Goal: Transaction & Acquisition: Purchase product/service

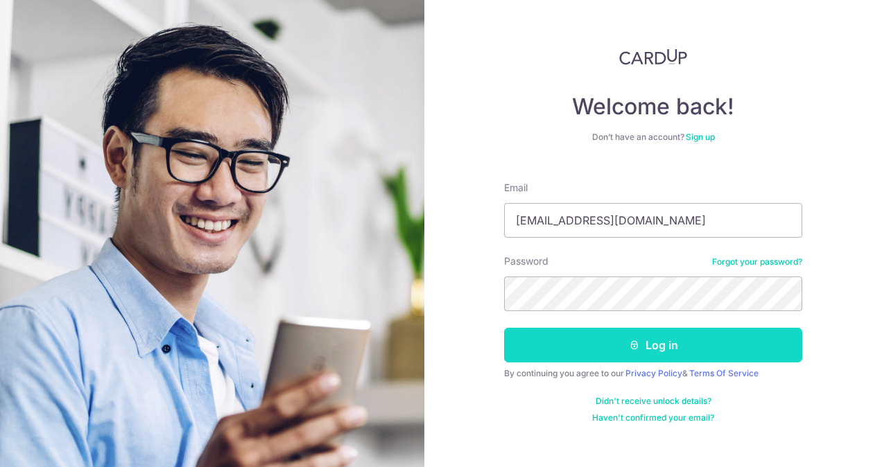
click at [742, 336] on button "Log in" at bounding box center [653, 345] width 298 height 35
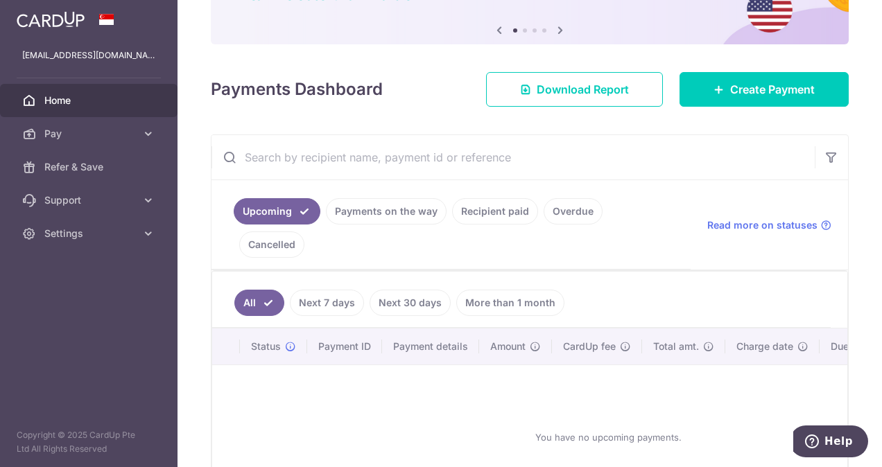
scroll to position [188, 0]
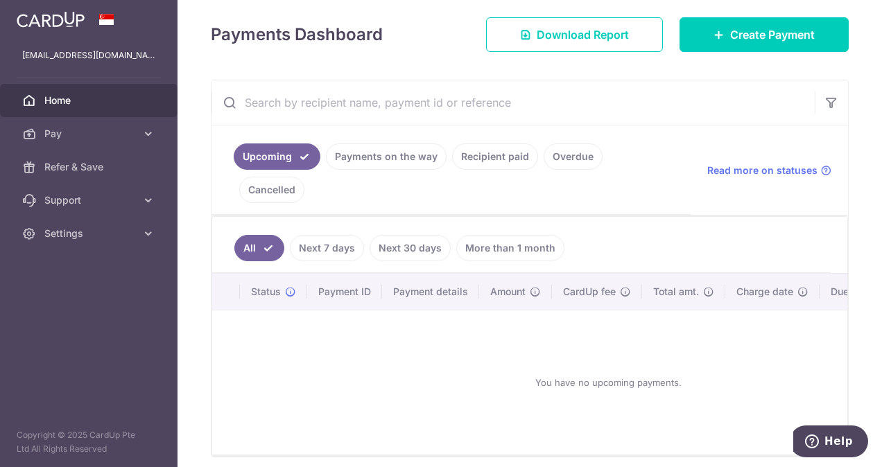
click at [415, 157] on link "Payments on the way" at bounding box center [386, 157] width 121 height 26
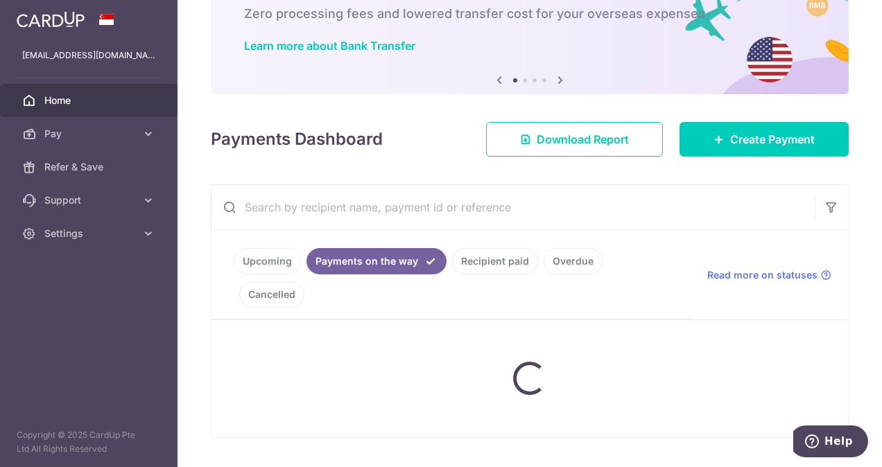
scroll to position [155, 0]
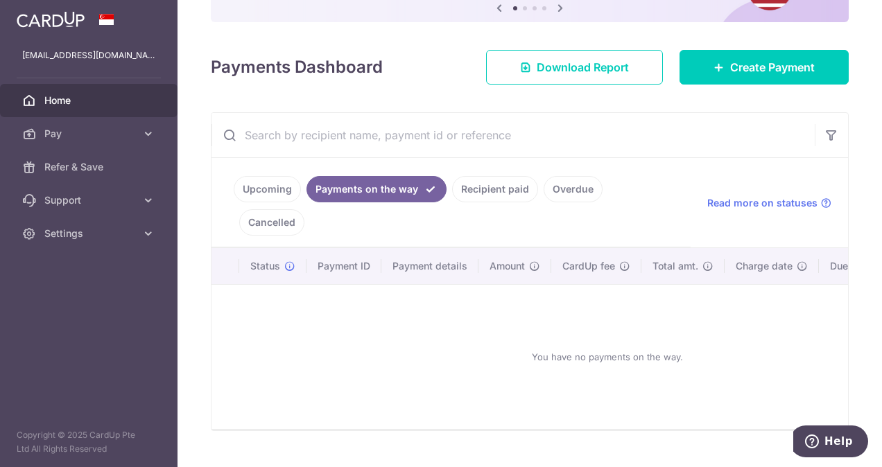
click at [491, 182] on link "Recipient paid" at bounding box center [495, 189] width 86 height 26
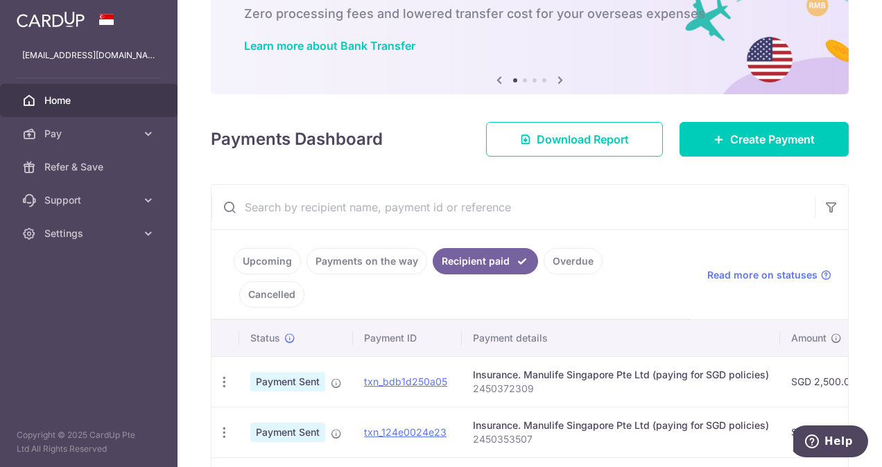
scroll to position [188, 0]
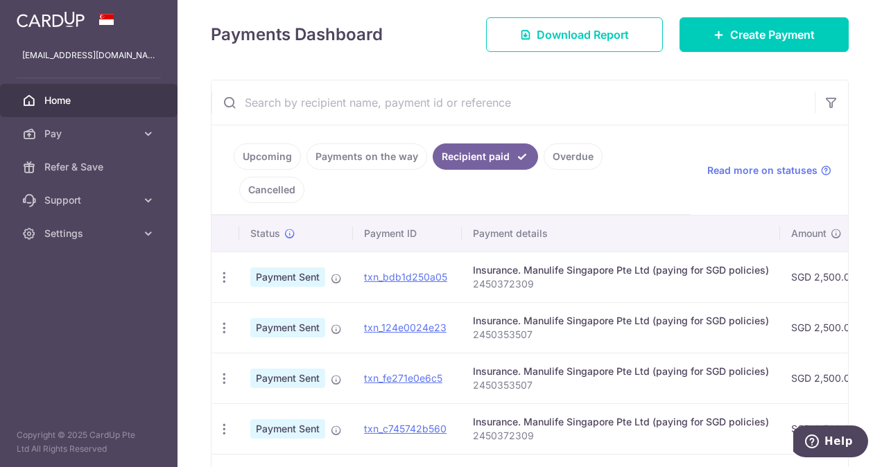
click at [565, 155] on link "Overdue" at bounding box center [573, 157] width 59 height 26
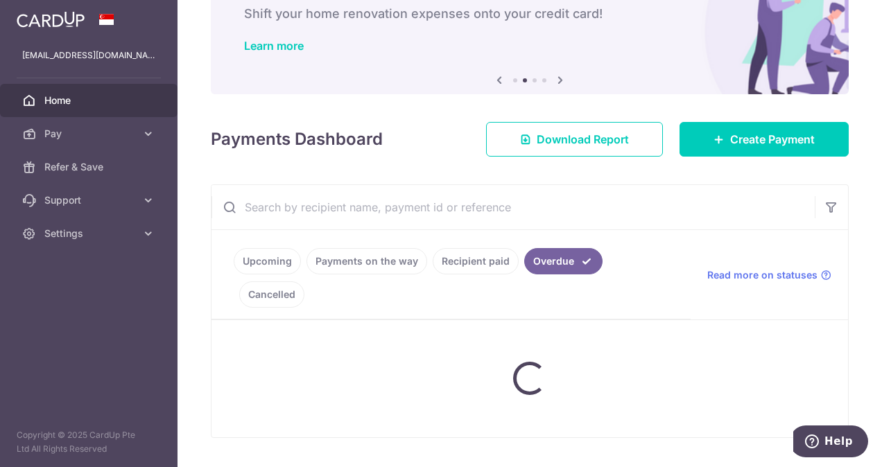
scroll to position [155, 0]
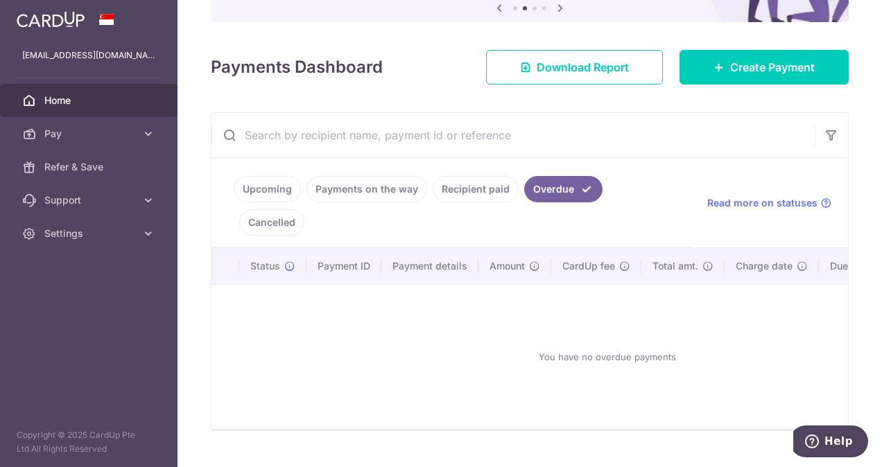
click at [304, 209] on link "Cancelled" at bounding box center [271, 222] width 65 height 26
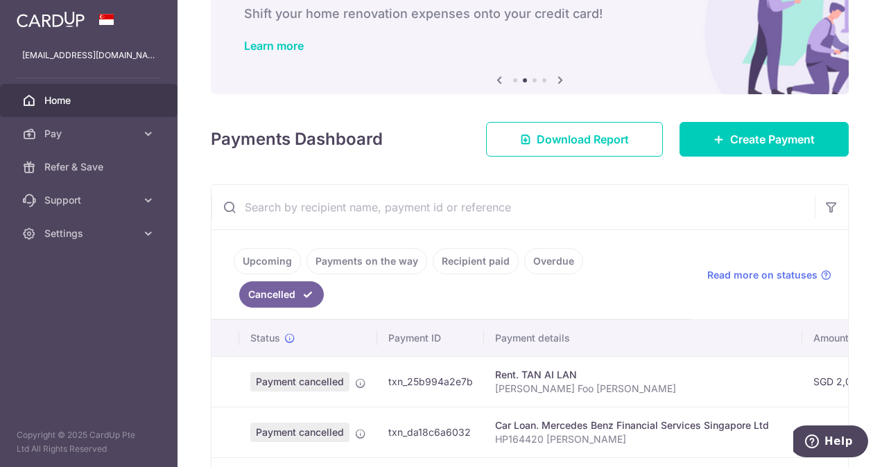
scroll to position [188, 0]
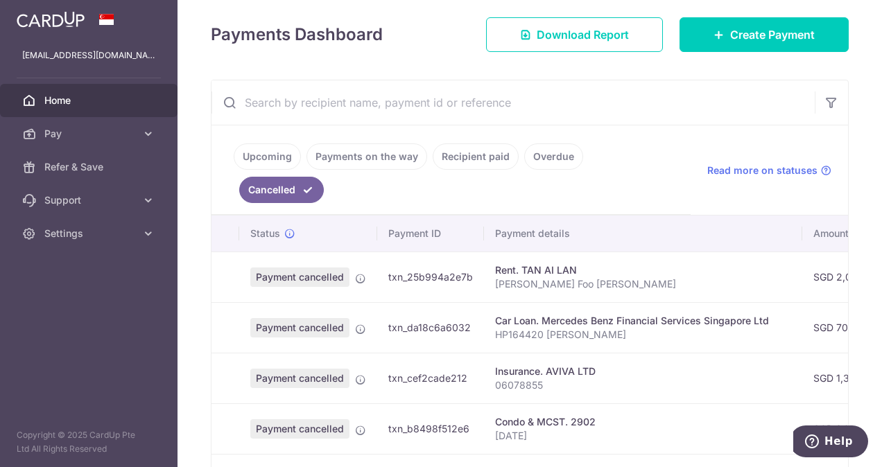
click at [264, 153] on link "Upcoming" at bounding box center [267, 157] width 67 height 26
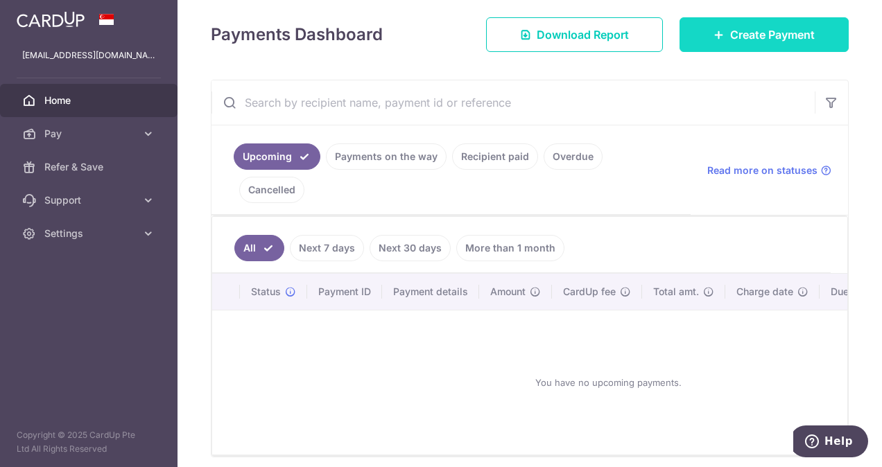
click at [770, 36] on span "Create Payment" at bounding box center [772, 34] width 85 height 17
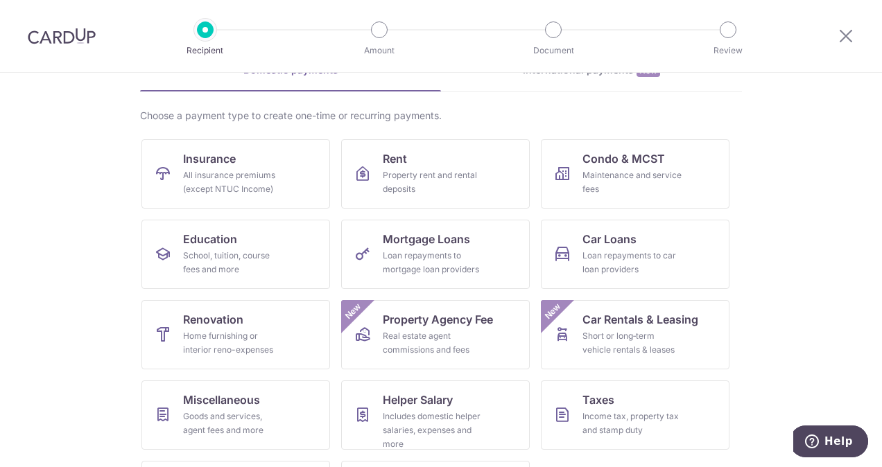
scroll to position [80, 0]
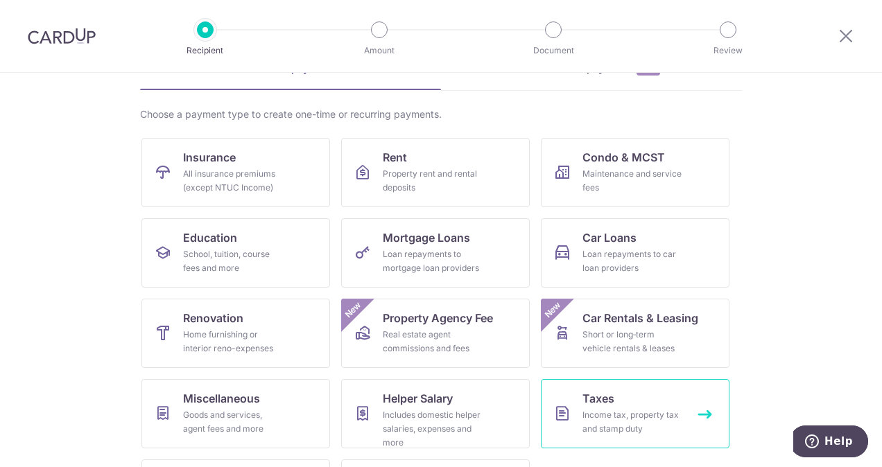
click at [635, 401] on link "Taxes Income tax, property tax and stamp duty" at bounding box center [635, 413] width 189 height 69
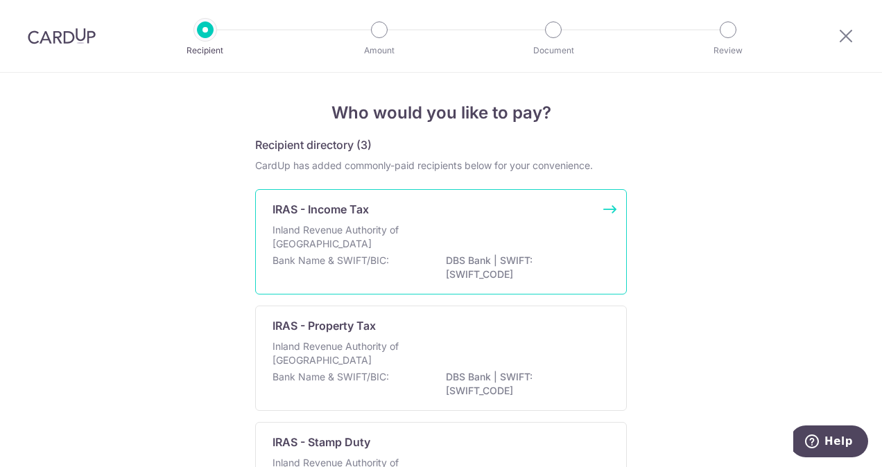
click at [345, 223] on p "Inland Revenue Authority of Singapore" at bounding box center [346, 237] width 147 height 28
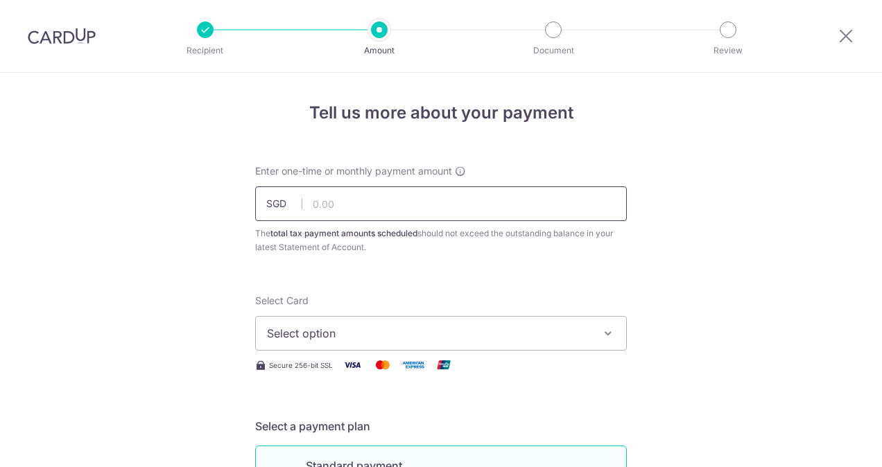
click at [350, 212] on input "text" at bounding box center [441, 204] width 372 height 35
type input "3,571.96"
click at [601, 332] on icon "button" at bounding box center [608, 334] width 14 height 14
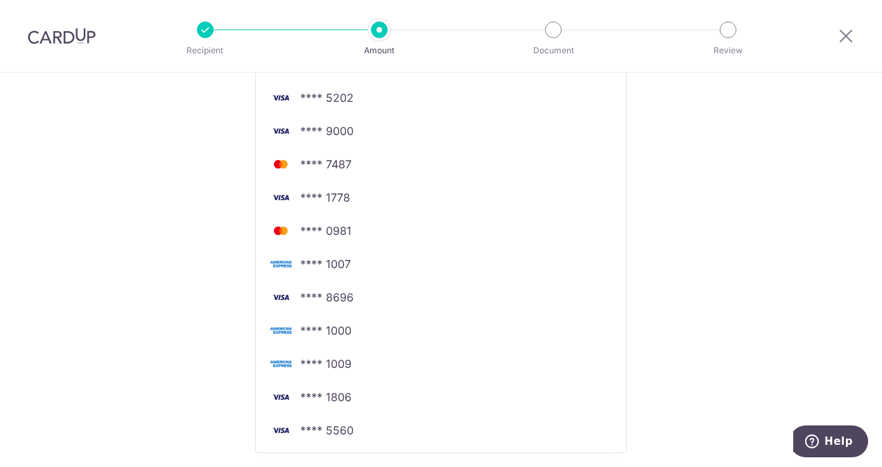
scroll to position [422, 0]
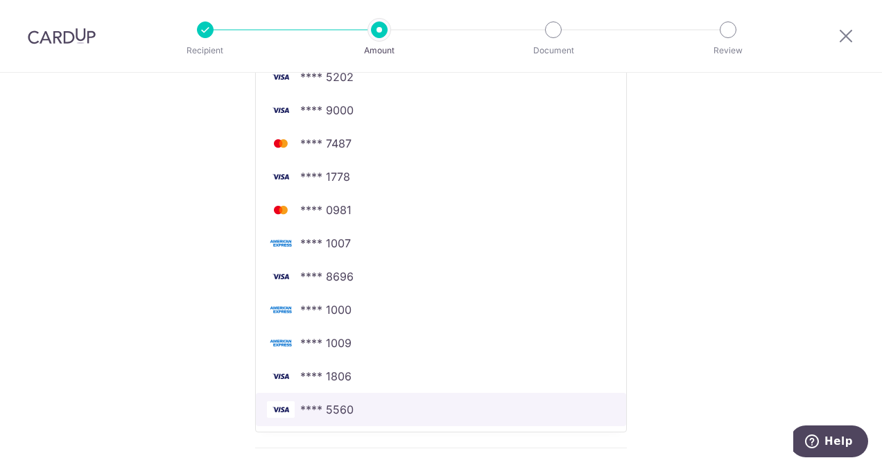
click at [430, 399] on link "**** 5560" at bounding box center [441, 409] width 370 height 33
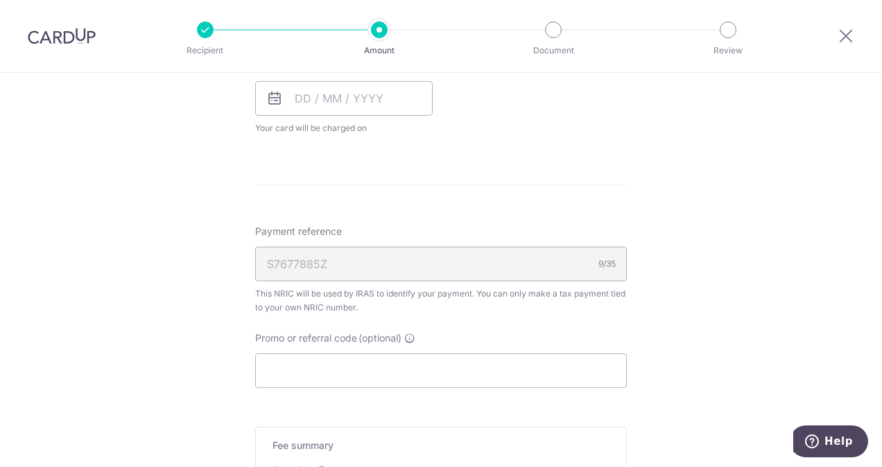
scroll to position [687, 0]
click at [399, 376] on input "Promo or referral code (optional)" at bounding box center [441, 369] width 372 height 35
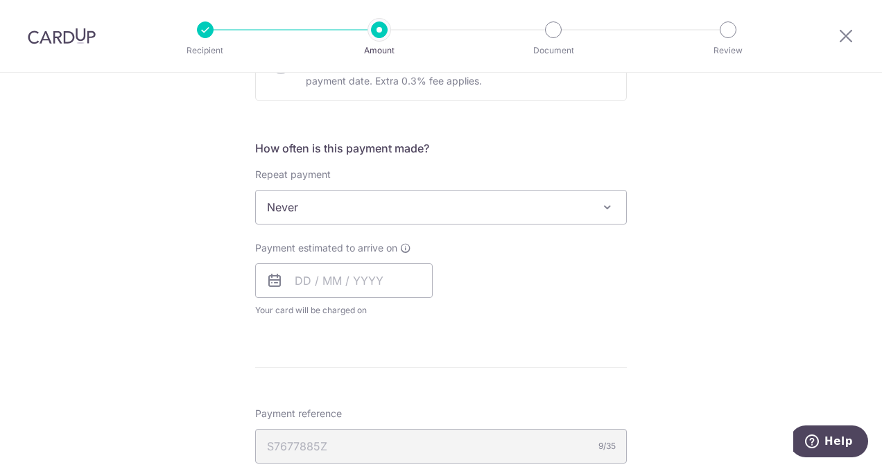
scroll to position [573, 0]
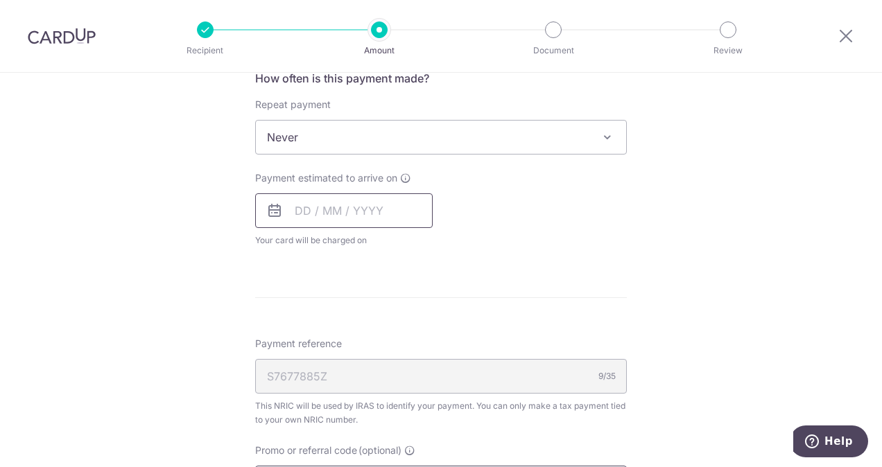
type input "VTAX25ONE"
click at [361, 221] on input "text" at bounding box center [344, 210] width 178 height 35
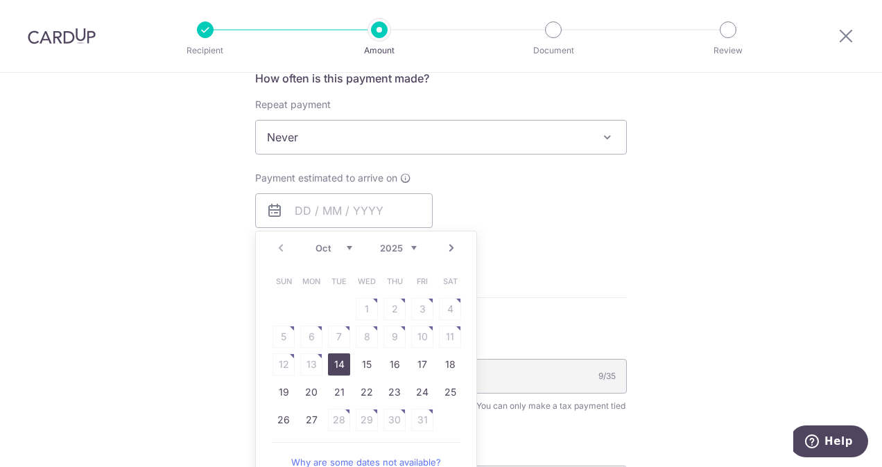
click at [334, 359] on link "14" at bounding box center [339, 365] width 22 height 22
type input "14/10/2025"
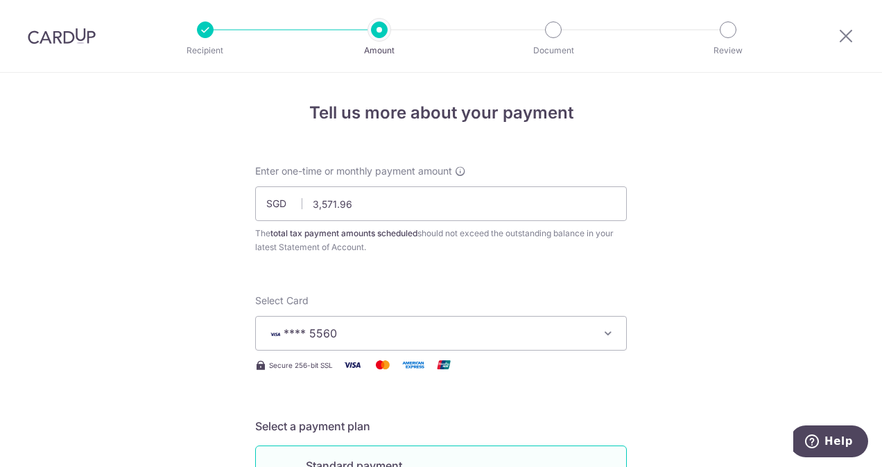
scroll to position [1008, 0]
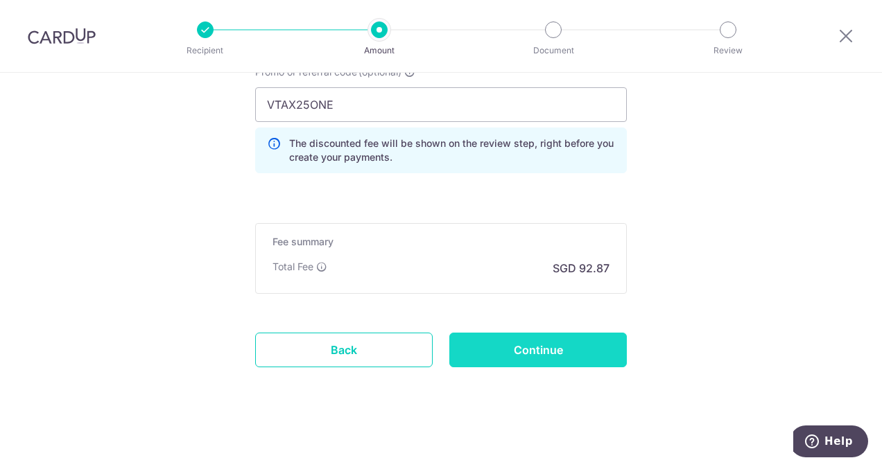
click at [578, 358] on input "Continue" at bounding box center [538, 350] width 178 height 35
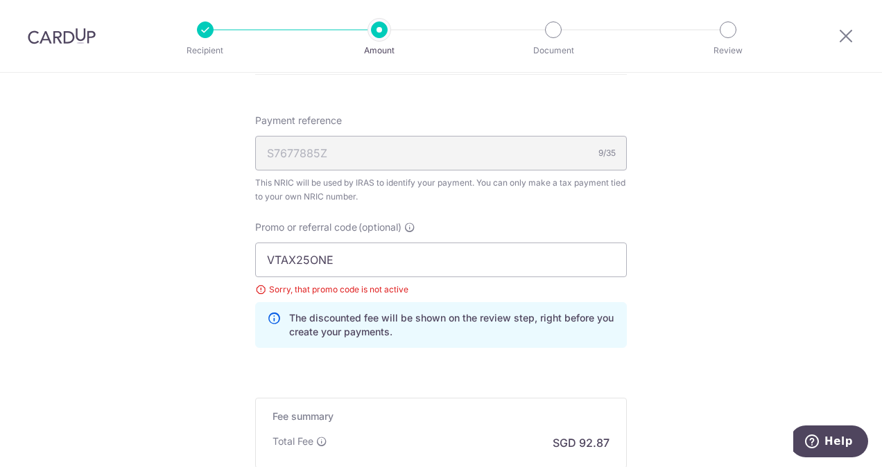
scroll to position [825, 0]
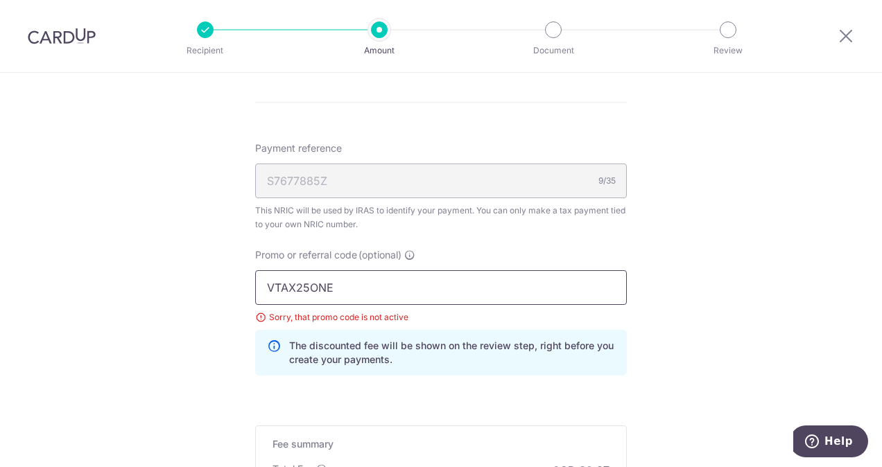
click at [445, 278] on input "VTAX25ONE" at bounding box center [441, 287] width 372 height 35
type input "V"
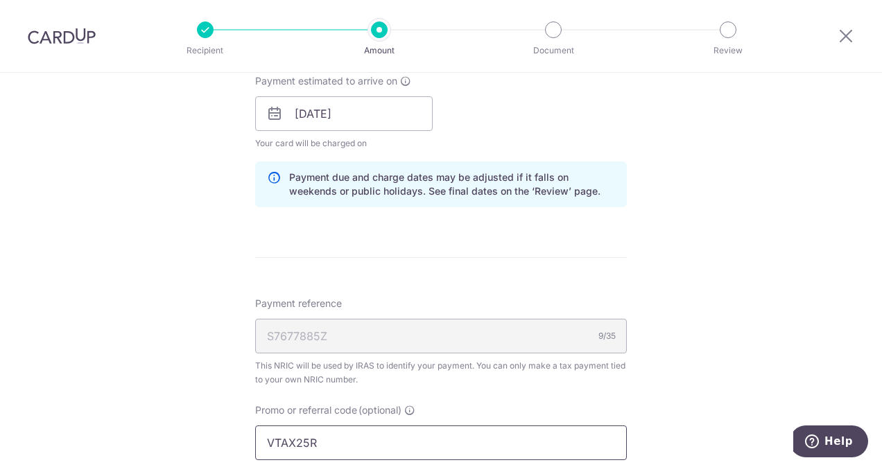
scroll to position [571, 0]
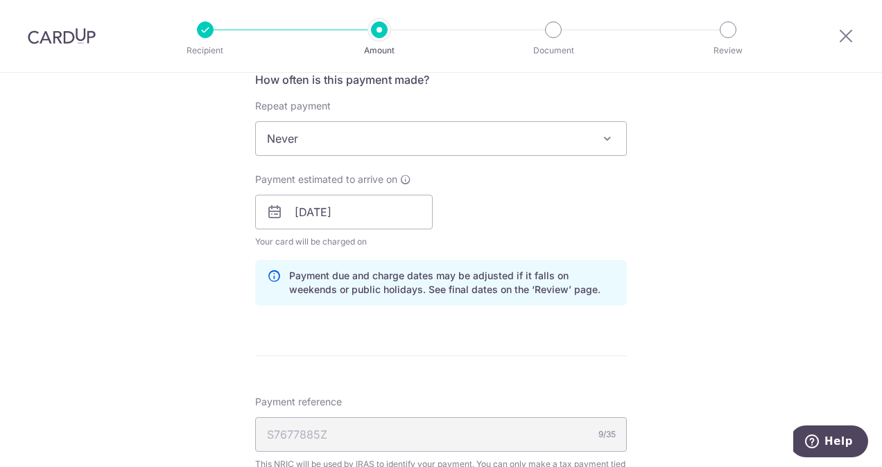
type input "VTAX25R"
click at [592, 138] on span "Never" at bounding box center [441, 138] width 370 height 33
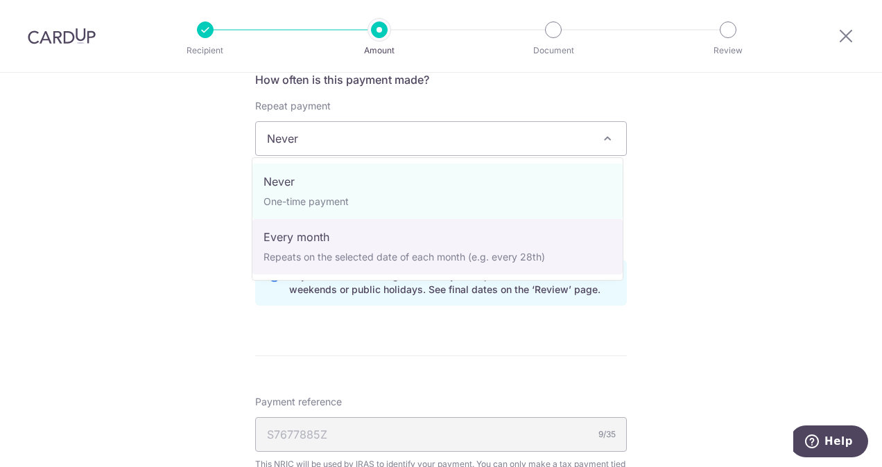
select select "3"
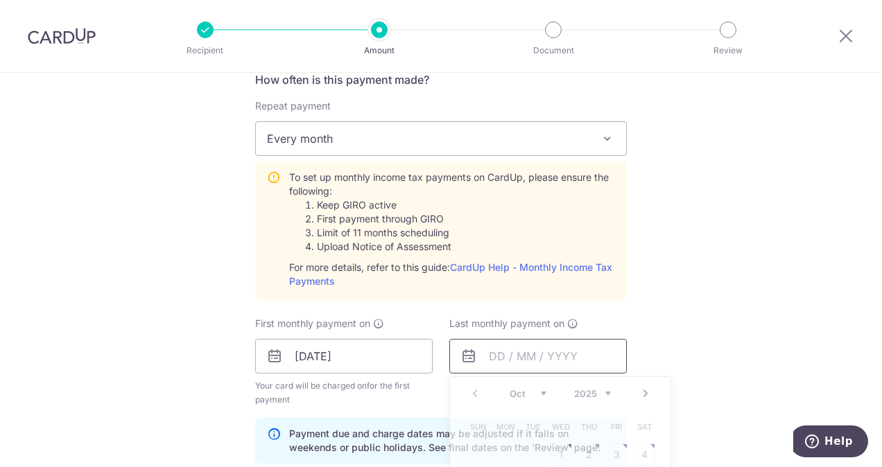
click at [568, 358] on input "text" at bounding box center [538, 356] width 178 height 35
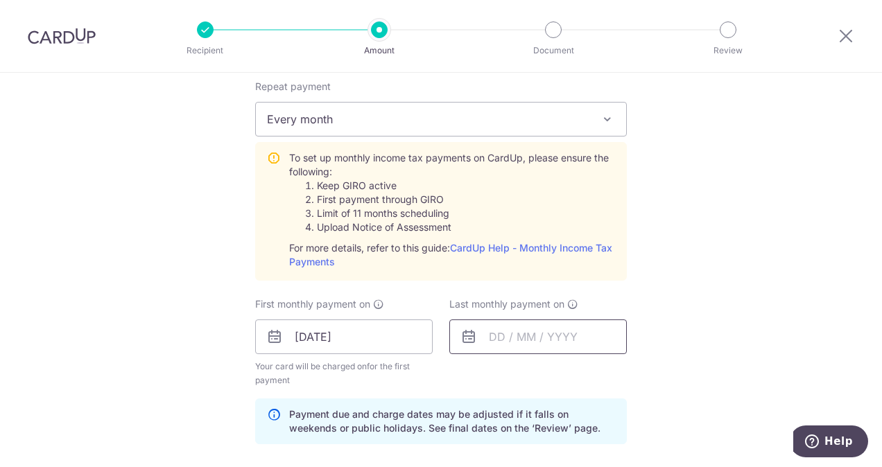
scroll to position [569, 0]
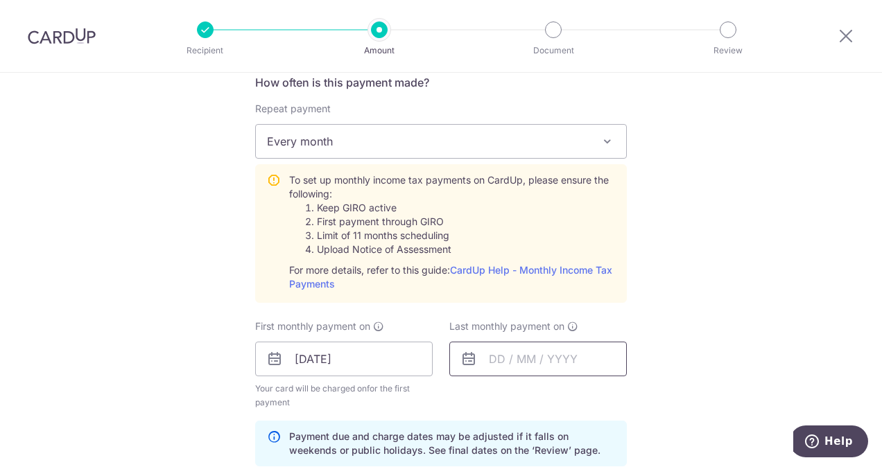
click at [537, 354] on input "text" at bounding box center [538, 359] width 178 height 35
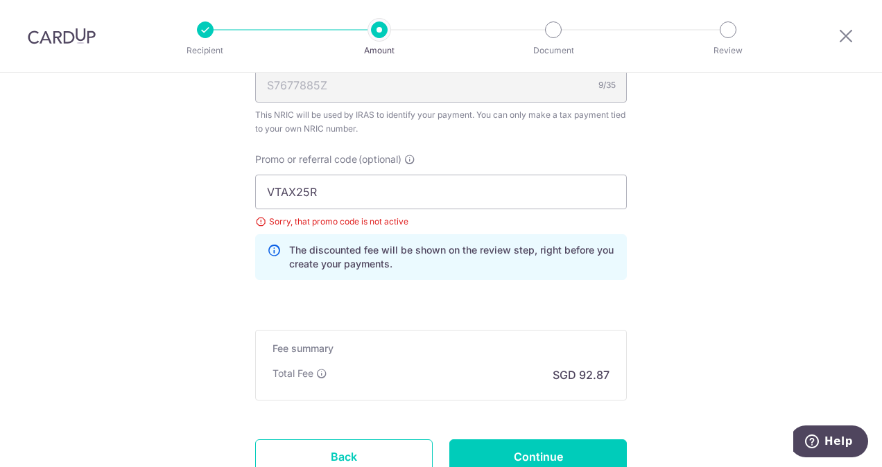
scroll to position [1117, 0]
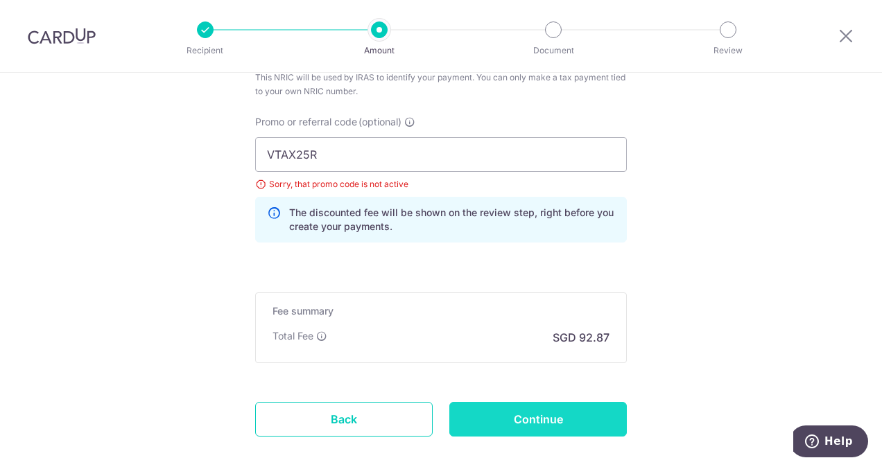
type input "[DATE]"
click at [605, 406] on input "Continue" at bounding box center [538, 419] width 178 height 35
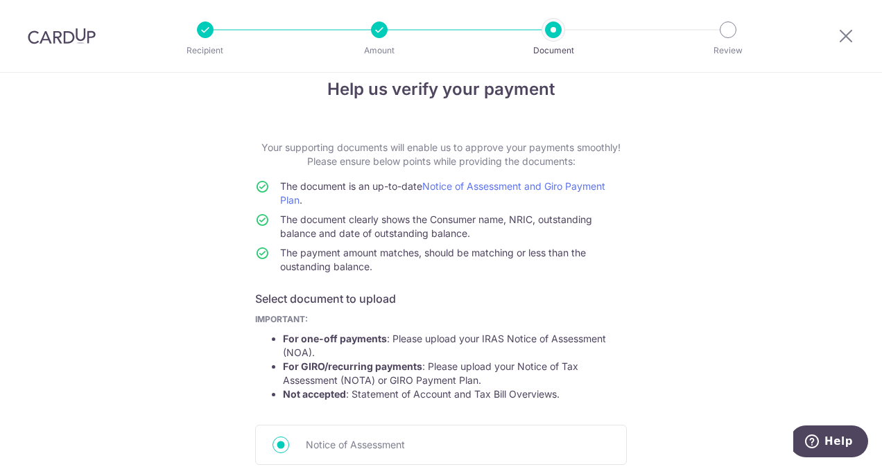
scroll to position [69, 0]
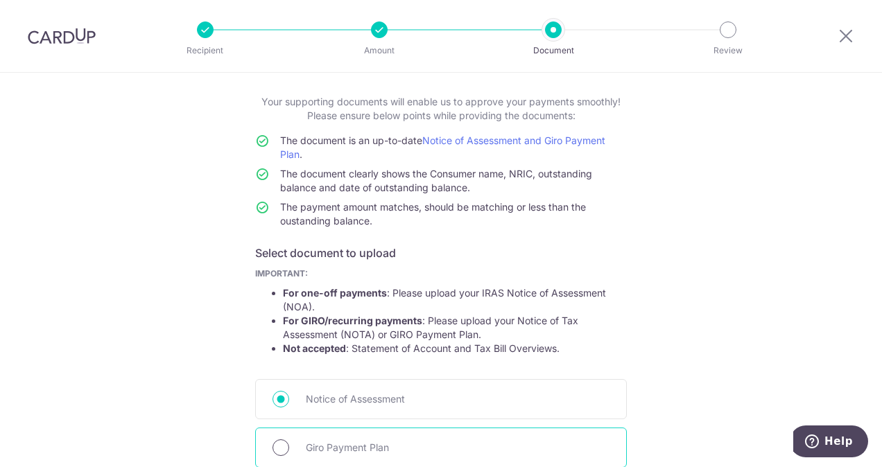
click at [273, 441] on input "Giro Payment Plan" at bounding box center [281, 448] width 17 height 17
radio input "true"
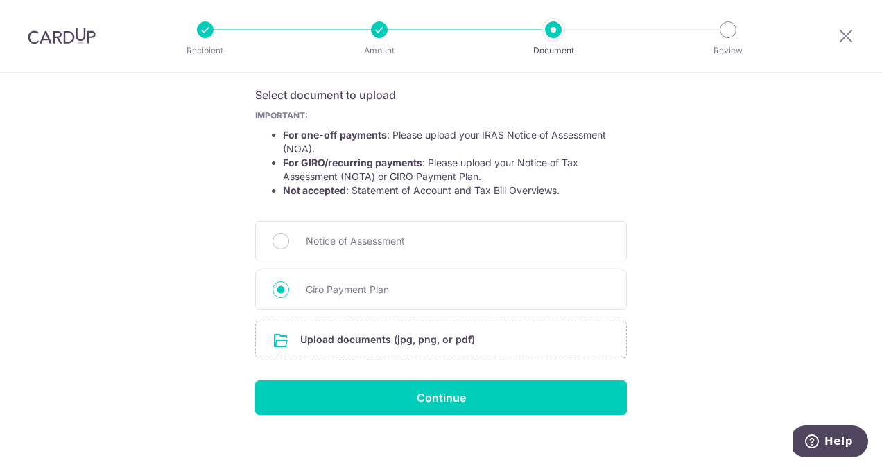
scroll to position [239, 0]
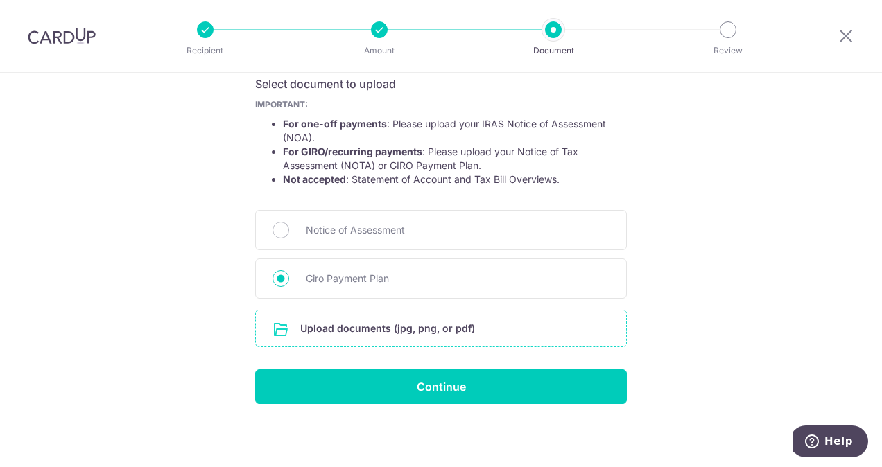
click at [435, 330] on input "file" at bounding box center [441, 329] width 370 height 36
click at [417, 334] on input "file" at bounding box center [441, 329] width 370 height 36
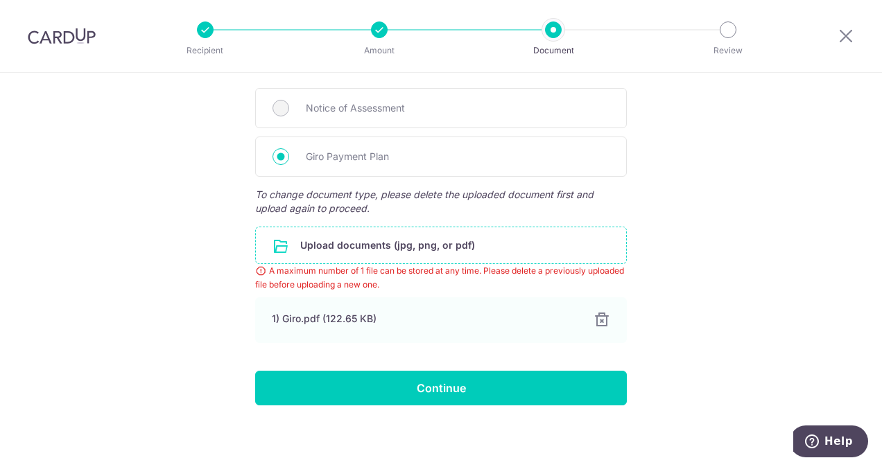
scroll to position [359, 0]
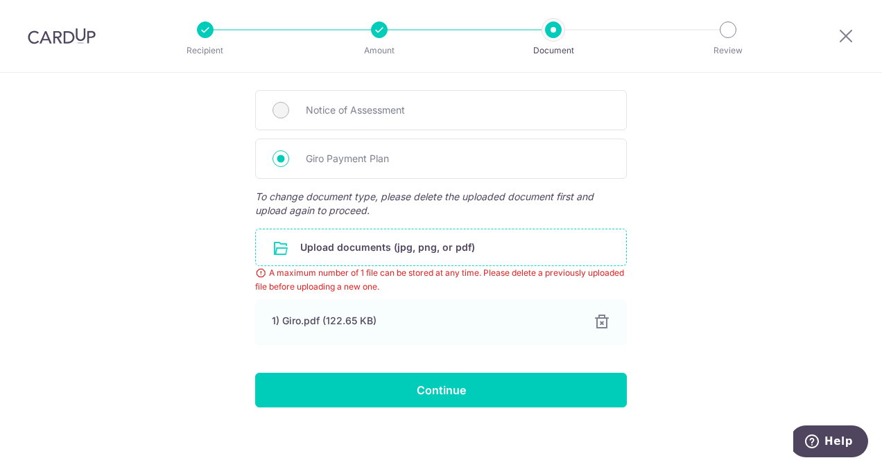
click at [467, 254] on input "file" at bounding box center [441, 248] width 370 height 36
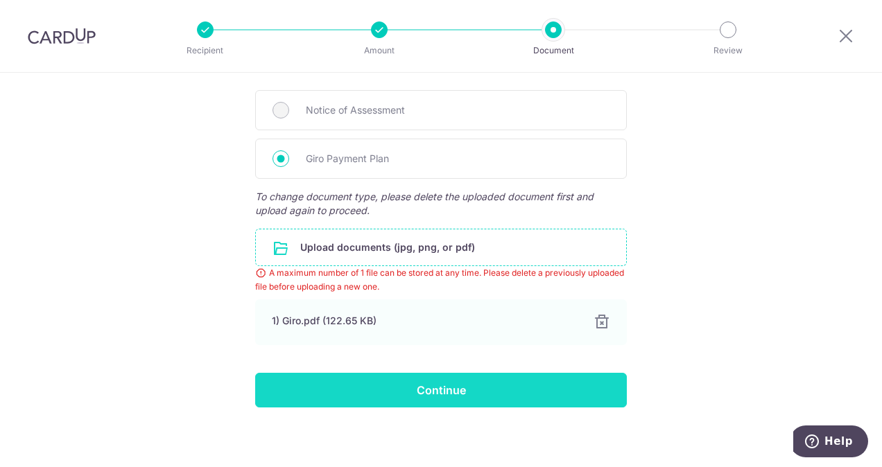
click at [485, 386] on input "Continue" at bounding box center [441, 390] width 372 height 35
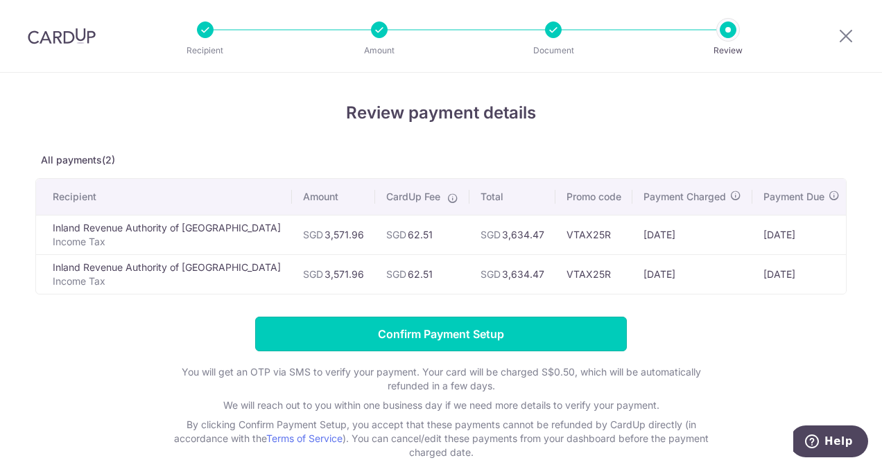
click at [519, 336] on input "Confirm Payment Setup" at bounding box center [441, 334] width 372 height 35
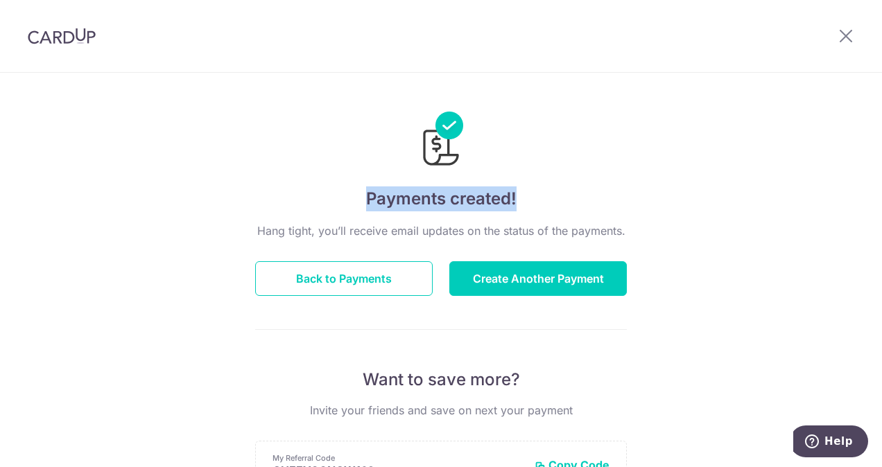
drag, startPoint x: 872, startPoint y: 154, endPoint x: 877, endPoint y: 209, distance: 55.6
click at [877, 209] on section "× Invite your friends via email To Send Invitations Sample From CardUp Subject …" at bounding box center [441, 270] width 882 height 395
drag, startPoint x: 877, startPoint y: 209, endPoint x: 849, endPoint y: 223, distance: 30.7
click at [849, 223] on div "Payments created! Hang tight, you’ll receive email updates on the status of the…" at bounding box center [441, 443] width 882 height 741
click at [843, 35] on icon at bounding box center [846, 35] width 17 height 17
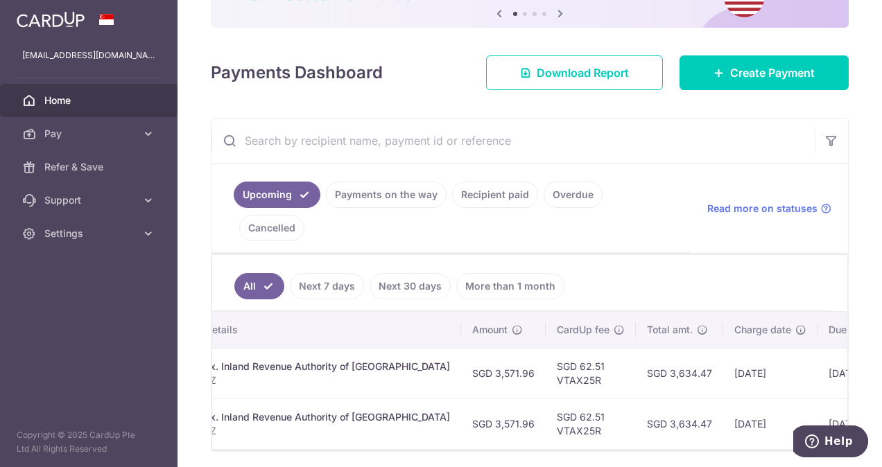
scroll to position [0, 386]
